Goal: Information Seeking & Learning: Learn about a topic

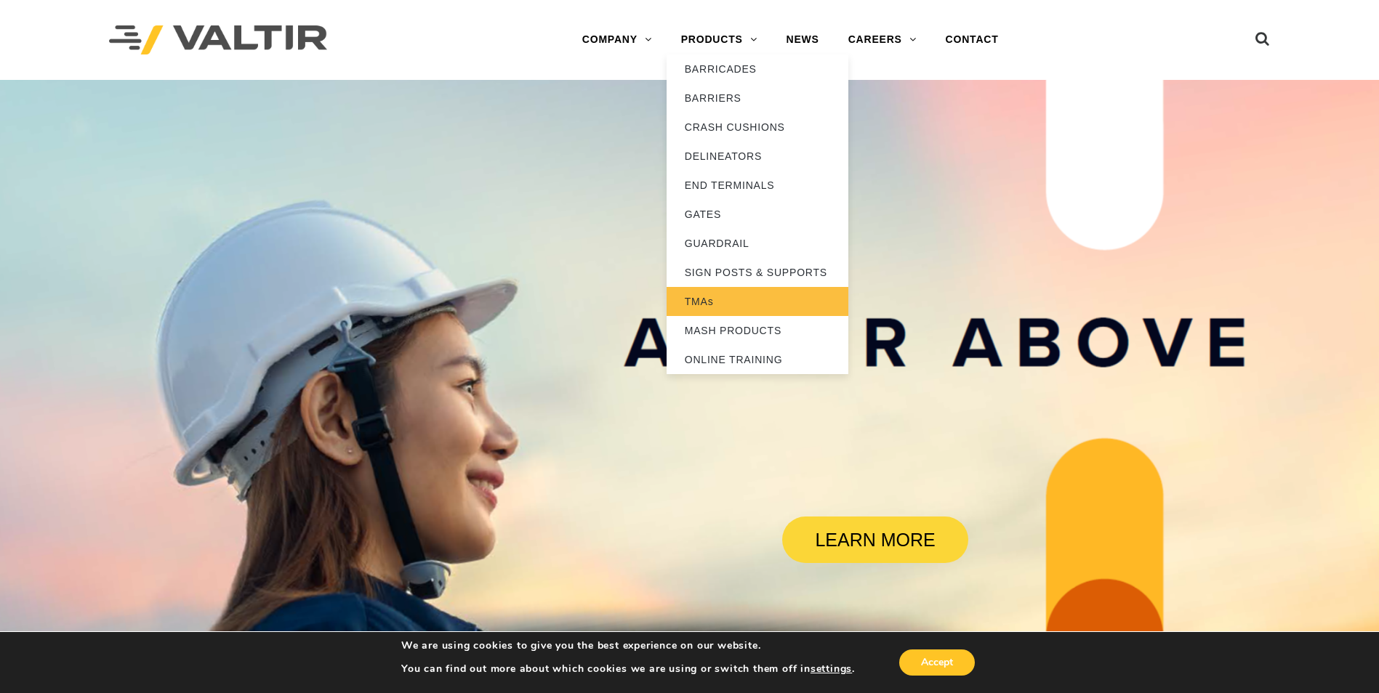
click at [698, 302] on link "TMAs" at bounding box center [757, 301] width 182 height 29
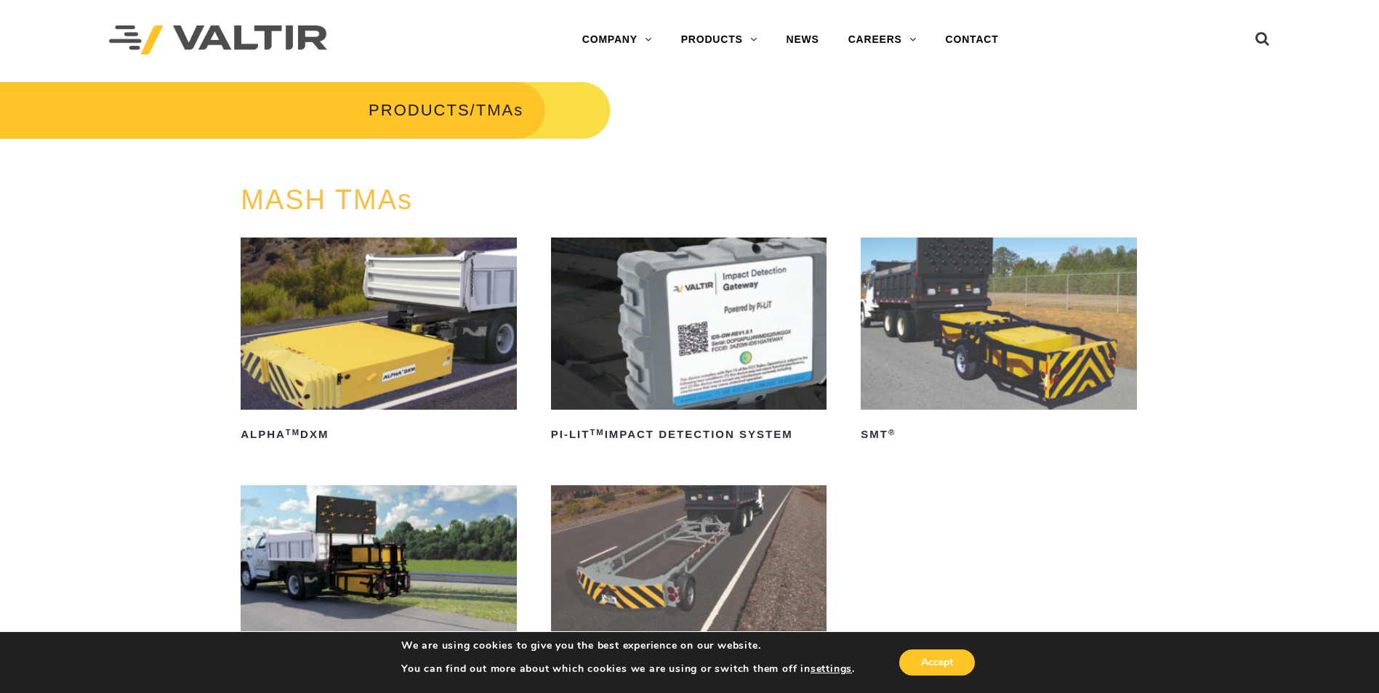
click at [998, 331] on img at bounding box center [999, 324] width 276 height 172
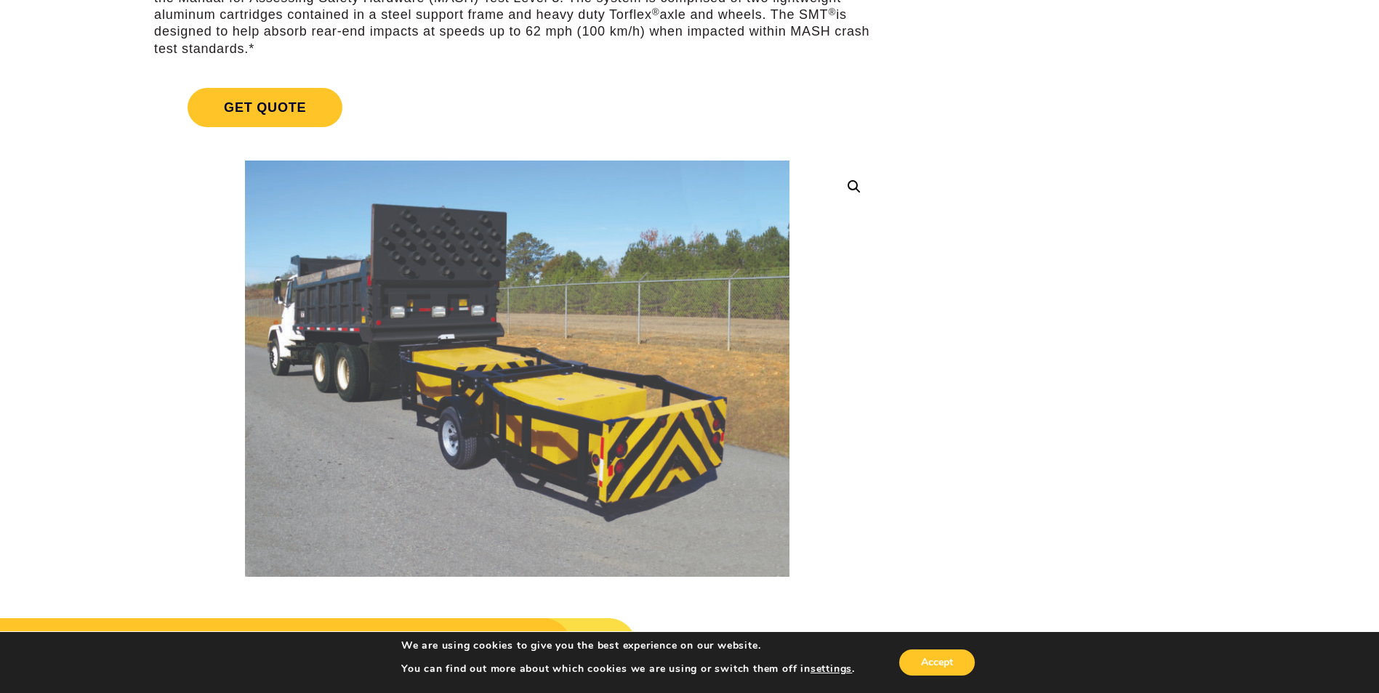
scroll to position [145, 0]
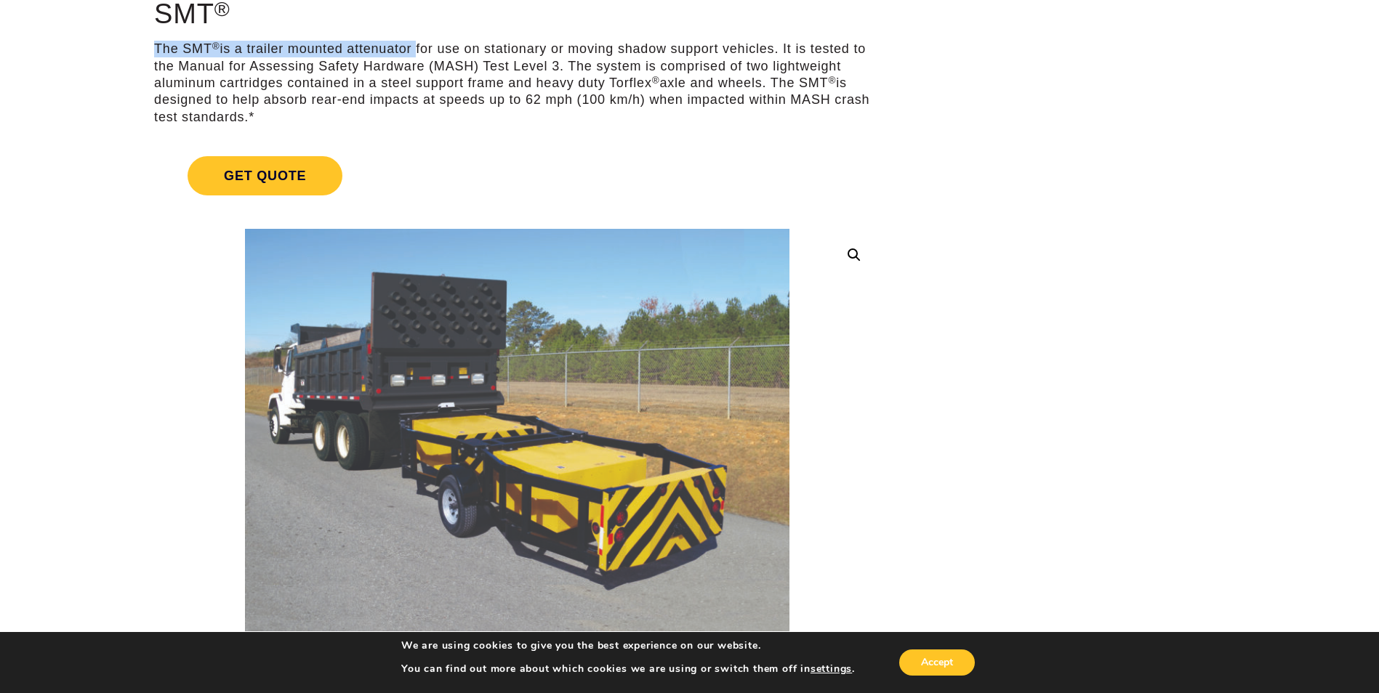
drag, startPoint x: 414, startPoint y: 48, endPoint x: 157, endPoint y: 52, distance: 257.3
click at [157, 52] on p "The SMT ® is a trailer mounted attenuator for use on stationary or moving shado…" at bounding box center [517, 83] width 726 height 85
copy p "The SMT ® is a trailer mounted attenuator"
